Goal: Information Seeking & Learning: Learn about a topic

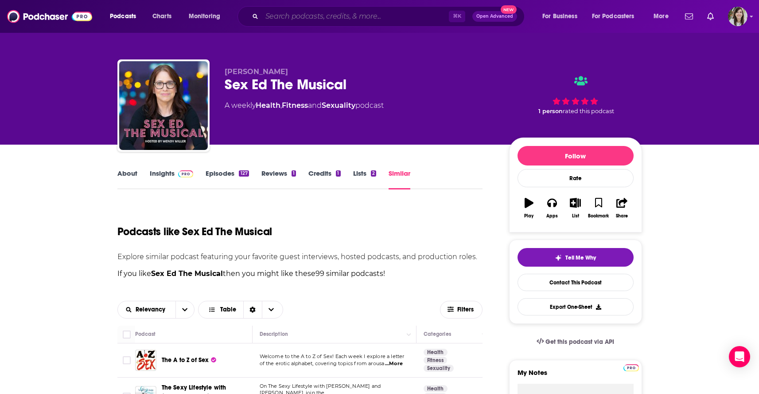
click at [322, 21] on input "Search podcasts, credits, & more..." at bounding box center [355, 16] width 187 height 14
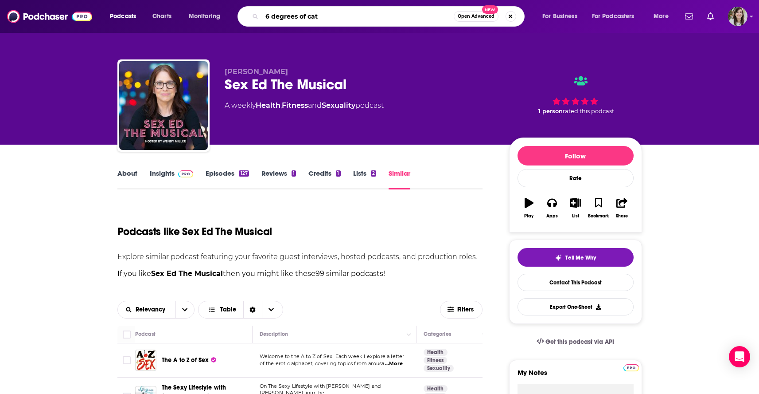
type input "6 degrees of cats"
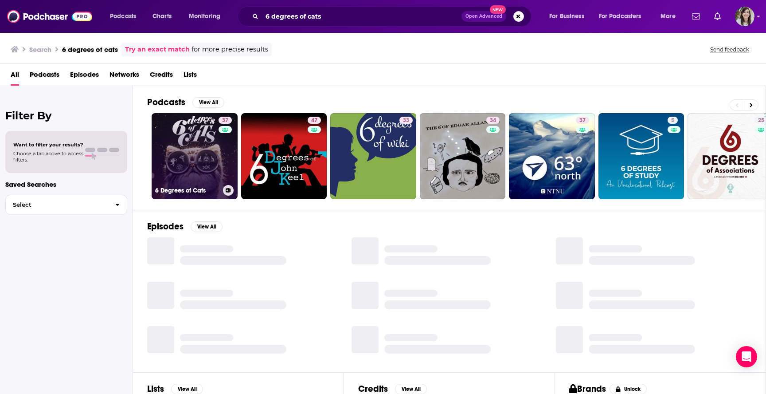
click at [189, 140] on link "37 6 Degrees of Cats" at bounding box center [195, 156] width 86 height 86
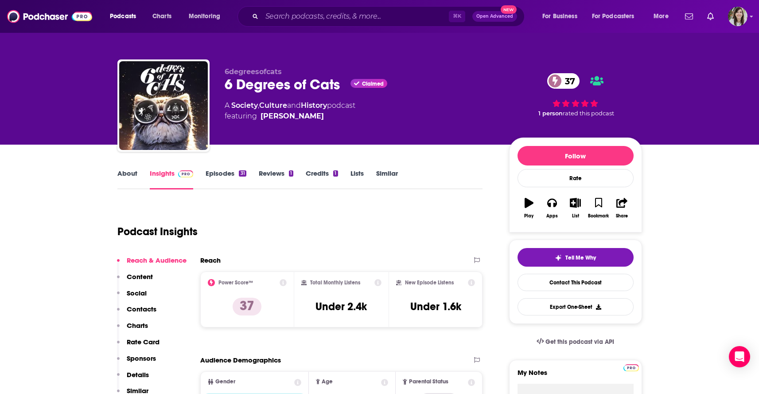
click at [135, 176] on link "About" at bounding box center [127, 179] width 20 height 20
